Goal: Task Accomplishment & Management: Complete application form

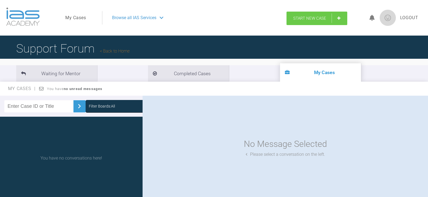
click at [290, 16] on link "Start New Case" at bounding box center [316, 18] width 61 height 13
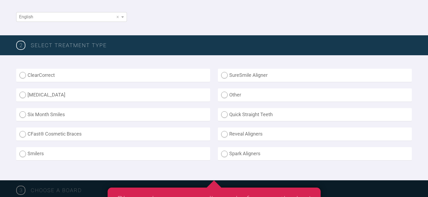
scroll to position [108, 0]
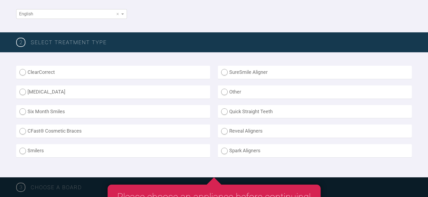
click at [244, 134] on label "Reveal Aligners" at bounding box center [315, 131] width 194 height 13
radio Aligners "true"
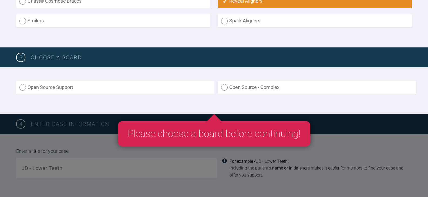
scroll to position [243, 0]
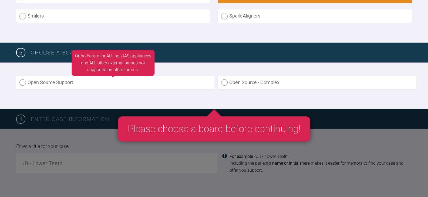
click at [76, 87] on label "Open Source Support" at bounding box center [115, 82] width 198 height 13
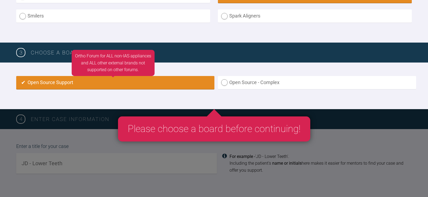
radio input "true"
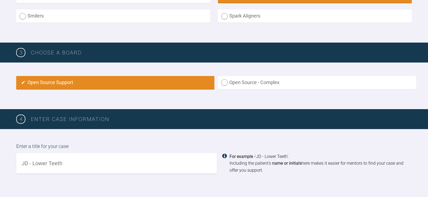
scroll to position [320, 0]
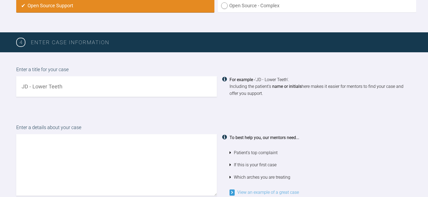
click at [77, 88] on input "text" at bounding box center [116, 86] width 200 height 21
click at [97, 86] on input "MK" at bounding box center [116, 86] width 200 height 21
type input "MK- upper teeth"
click at [81, 141] on textarea at bounding box center [116, 165] width 200 height 62
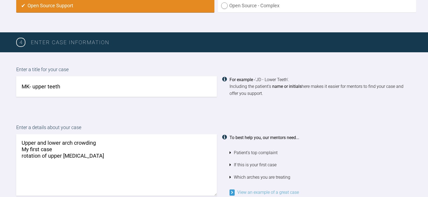
click at [23, 155] on textarea "Upper and lower arch crowding My first case rotation of upper [MEDICAL_DATA]" at bounding box center [116, 165] width 200 height 62
drag, startPoint x: 89, startPoint y: 156, endPoint x: 18, endPoint y: 159, distance: 71.5
click at [18, 159] on textarea "Upper and lower arch crowding My first case Rotation of upper [MEDICAL_DATA]" at bounding box center [116, 165] width 200 height 62
click at [109, 143] on textarea "Upper and lower arch crowding My first case" at bounding box center [116, 165] width 200 height 62
paste textarea "Rotation of upper [MEDICAL_DATA]"
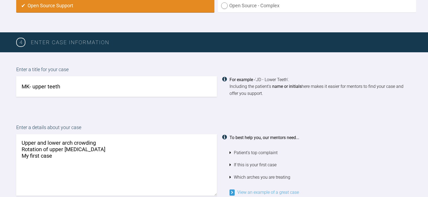
click at [105, 142] on textarea "Upper and lower arch crowding Rotation of upper [MEDICAL_DATA] My first case" at bounding box center [116, 165] width 200 height 62
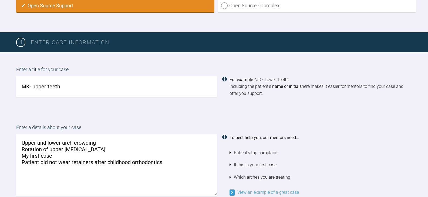
click at [41, 168] on textarea "Upper and lower arch crowding Rotation of upper incisors My first case Patient …" at bounding box center [116, 165] width 200 height 62
click at [174, 166] on textarea "Upper and lower arch crowding Rotation of upper incisors My first case Patient …" at bounding box center [116, 165] width 200 height 62
click at [164, 161] on textarea "Upper and lower arch crowding Rotation of upper incisors My first case Patient …" at bounding box center [116, 165] width 200 height 62
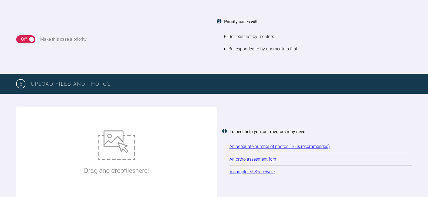
scroll to position [590, 0]
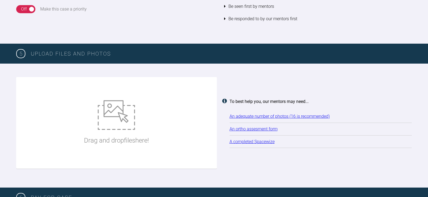
type textarea "Upper and lower arch crowding Rotation of upper incisors My first case Patient …"
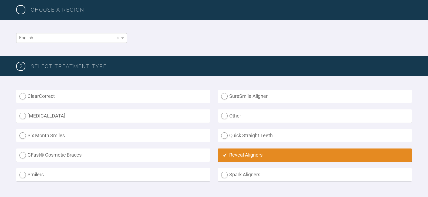
scroll to position [0, 0]
